Goal: Task Accomplishment & Management: Use online tool/utility

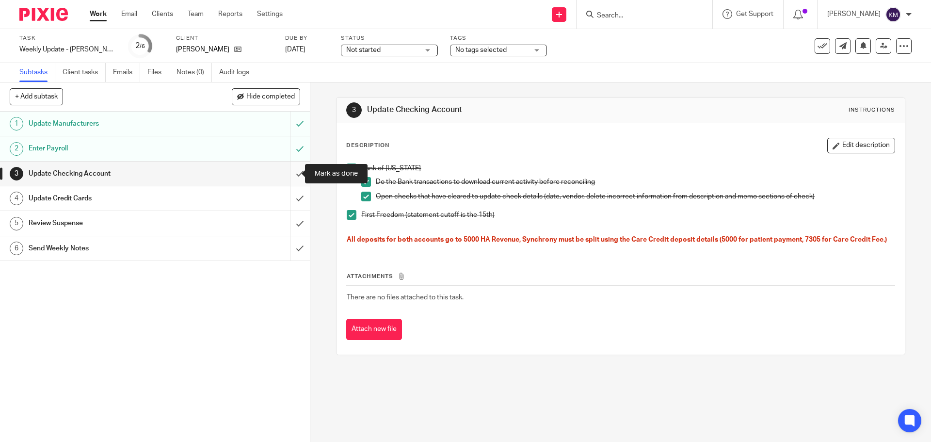
click at [291, 171] on input "submit" at bounding box center [155, 173] width 310 height 24
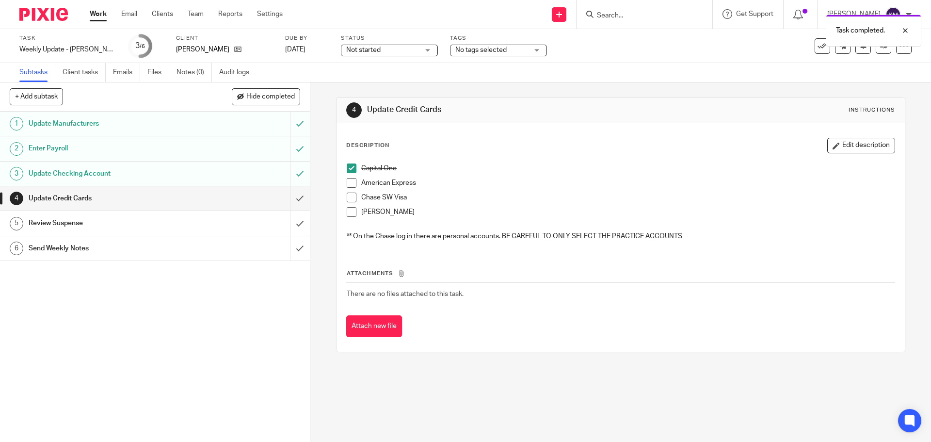
click at [348, 184] on span at bounding box center [352, 183] width 10 height 10
click at [349, 198] on span at bounding box center [352, 197] width 10 height 10
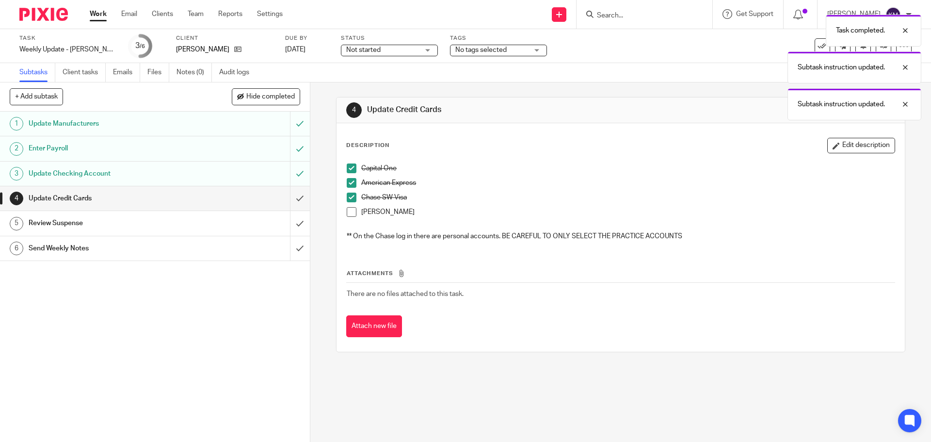
click at [349, 212] on span at bounding box center [352, 212] width 10 height 10
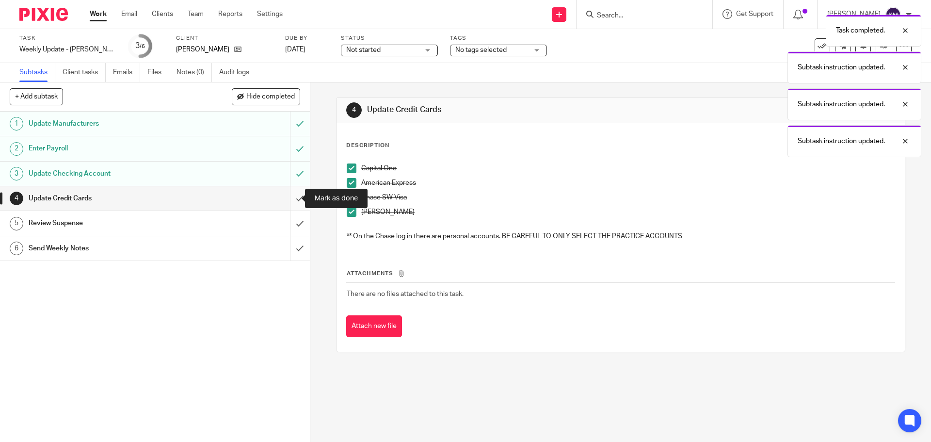
click at [293, 195] on input "submit" at bounding box center [155, 198] width 310 height 24
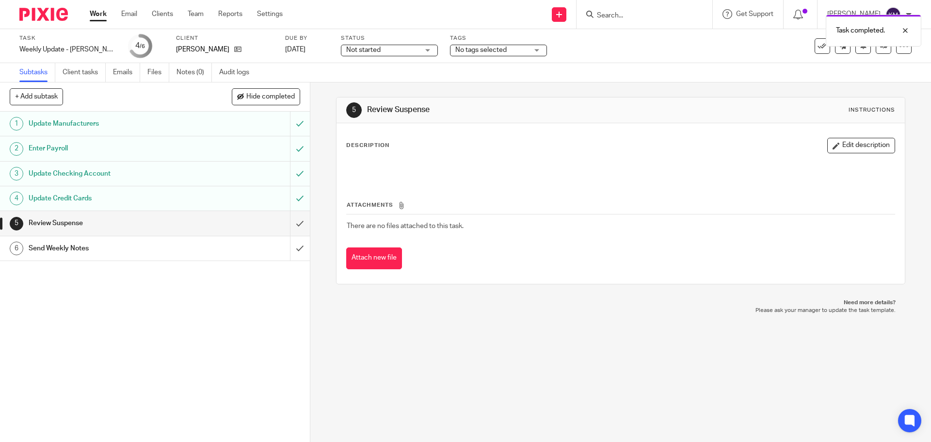
click at [225, 249] on div "Send Weekly Notes" at bounding box center [155, 248] width 252 height 15
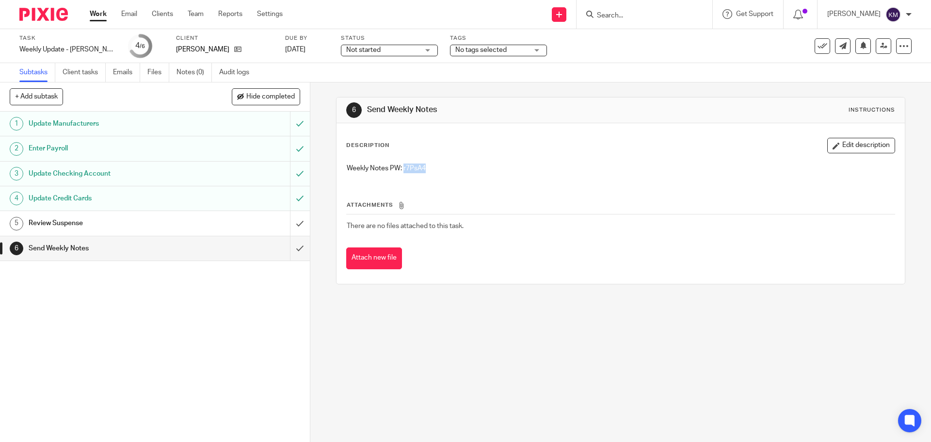
drag, startPoint x: 400, startPoint y: 166, endPoint x: 430, endPoint y: 165, distance: 29.6
click at [430, 165] on p "Weekly Notes PW: r7PsA4" at bounding box center [620, 168] width 547 height 10
copy p "r7PsA4"
